Goal: Task Accomplishment & Management: Use online tool/utility

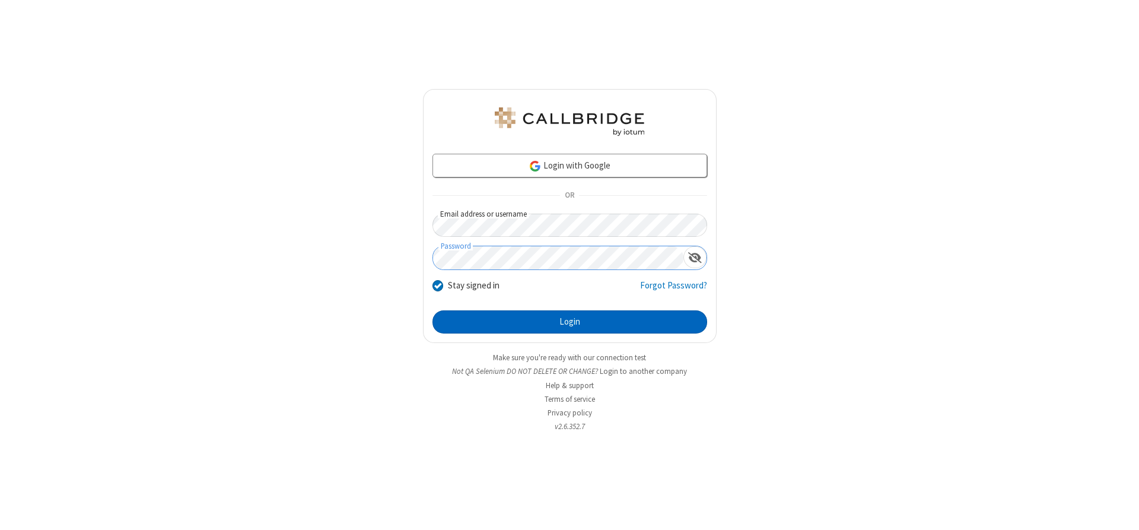
click at [569, 321] on button "Login" at bounding box center [569, 322] width 275 height 24
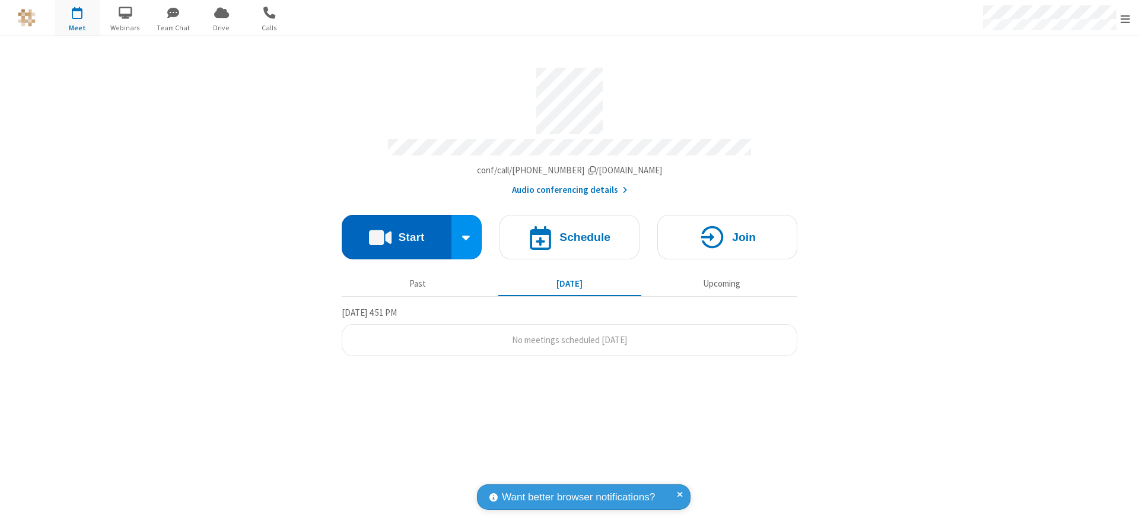
click at [396, 232] on button "Start" at bounding box center [397, 237] width 110 height 44
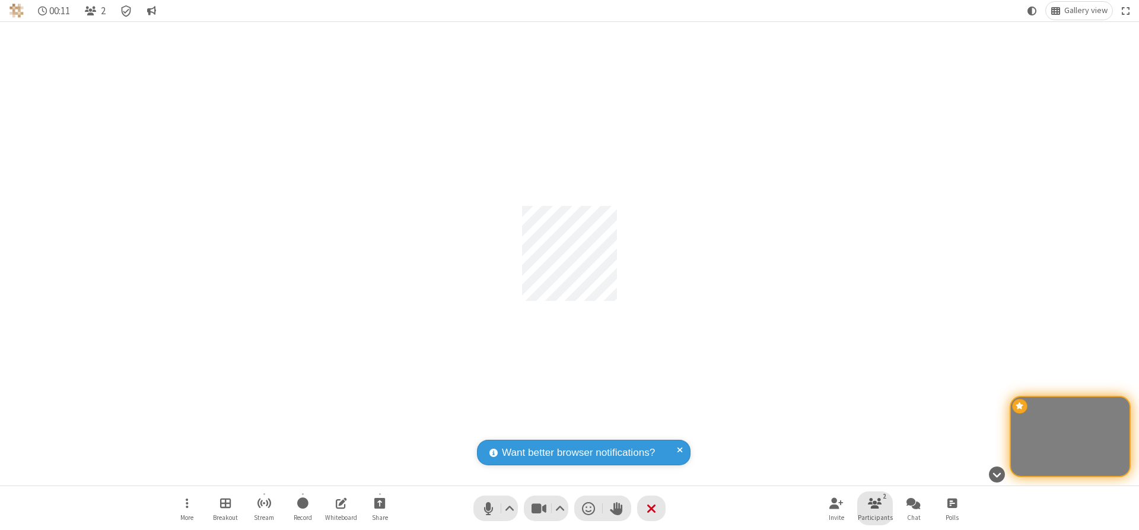
click at [875, 517] on span "Participants" at bounding box center [875, 517] width 35 height 7
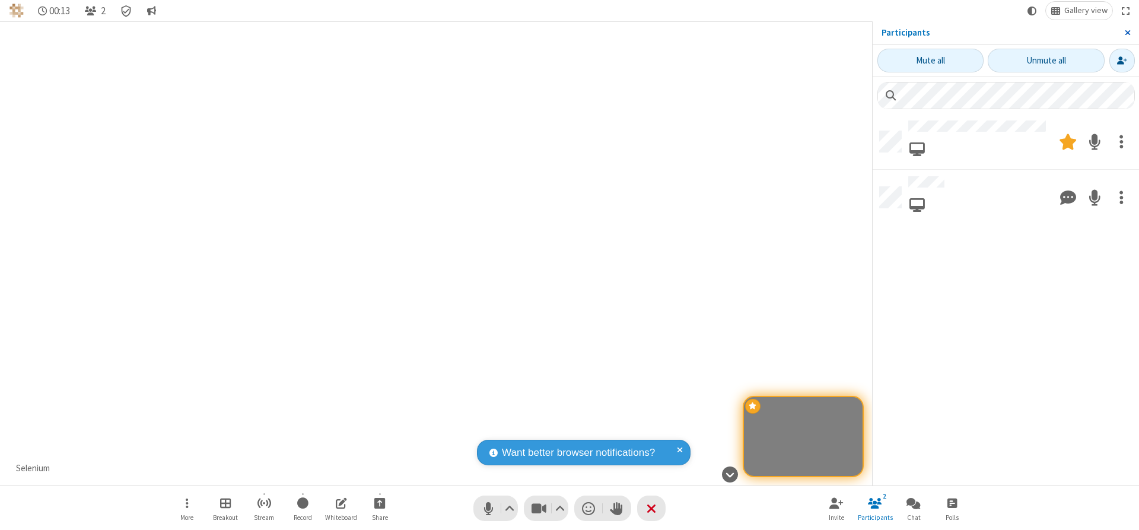
click at [1127, 33] on span "Close sidebar" at bounding box center [1127, 32] width 6 height 9
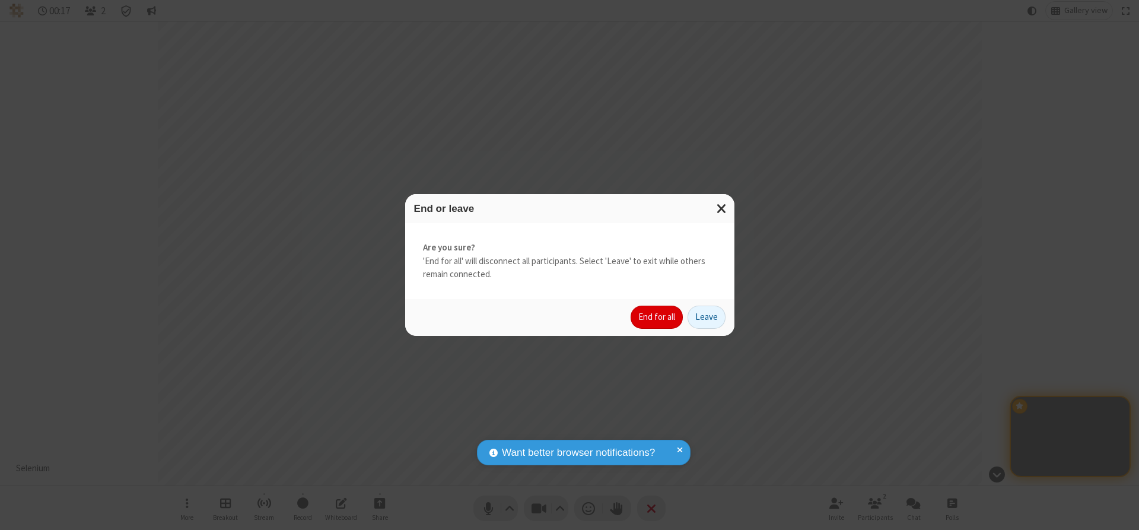
click at [657, 317] on button "End for all" at bounding box center [656, 317] width 52 height 24
